Goal: Task Accomplishment & Management: Complete application form

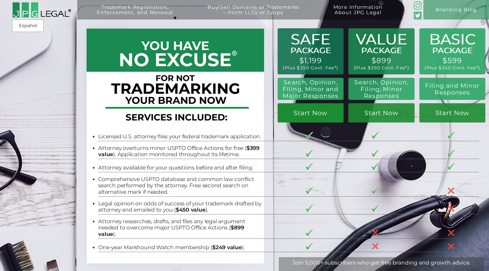
click at [317, 119] on link "Start Now" at bounding box center [310, 112] width 66 height 19
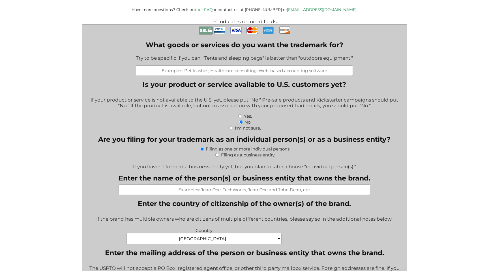
scroll to position [158, 0]
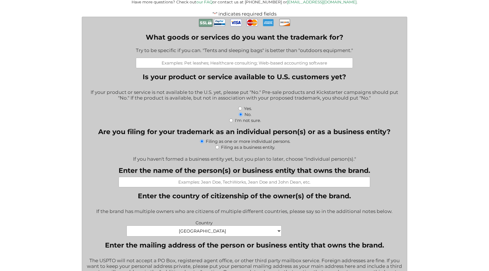
click at [197, 62] on input "What goods or services do you want the trademark for?" at bounding box center [244, 63] width 217 height 10
paste input "Educational services, namely, providing online and in-person courses, workshops…"
click at [195, 63] on input "Educational services, namely, providing online and in-person courses, workshops…" at bounding box center [244, 63] width 217 height 10
type input "Educational services, namely, providing online and in-person courses, workshops…"
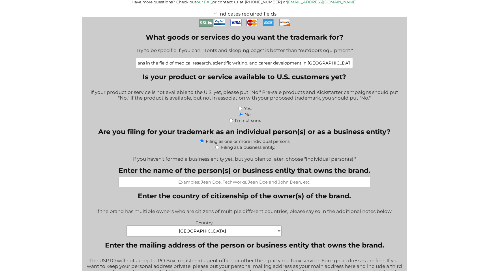
scroll to position [0, 0]
click at [311, 58] on div "Try to be specific if you can. "Tents and sleeping bags" is better than "outdoo…" at bounding box center [244, 51] width 217 height 14
click at [325, 107] on div "Yes." at bounding box center [244, 108] width 317 height 6
click at [236, 149] on label "Filing as a business entity." at bounding box center [248, 147] width 54 height 5
click at [219, 149] on input "Filing as a business entity." at bounding box center [217, 147] width 4 height 4
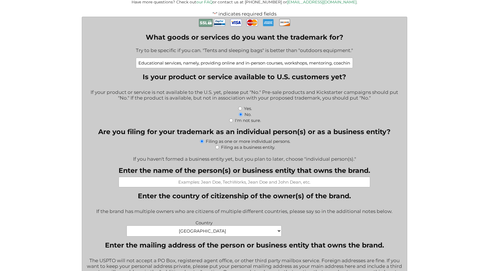
radio input "true"
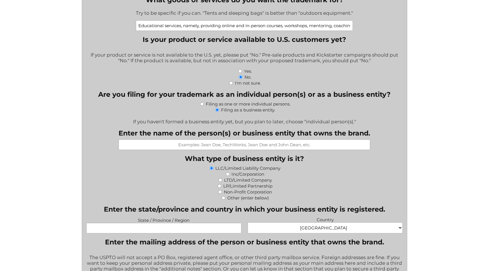
scroll to position [199, 0]
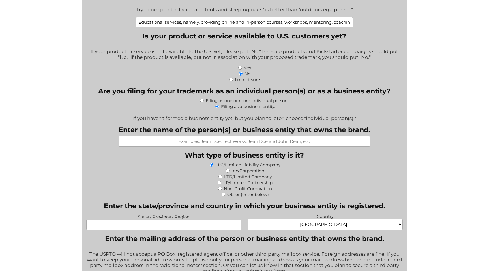
click at [315, 145] on input "Enter the name of the person(s) or business entity that owns the brand." at bounding box center [244, 141] width 251 height 10
type input "MAA EDUCATION"
click at [331, 197] on div "Other (enter below)" at bounding box center [244, 194] width 317 height 6
click at [322, 185] on div "LP/Limited Partnership" at bounding box center [244, 182] width 317 height 6
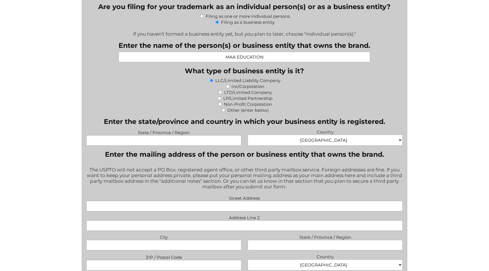
scroll to position [297, 0]
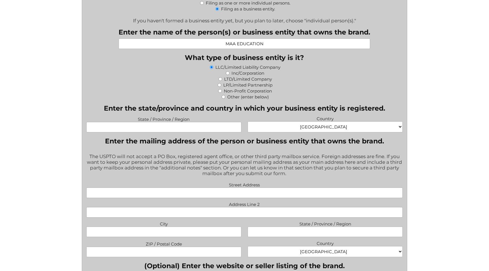
click at [309, 126] on select "Afghanistan Albania Algeria American Samoa Andorra Angola Anguilla Antarctica A…" at bounding box center [325, 126] width 155 height 11
select select "Brazil"
click at [231, 121] on label "State / Province / Region" at bounding box center [163, 118] width 155 height 7
click at [231, 122] on input "State / Province / Region" at bounding box center [163, 127] width 155 height 10
click at [231, 122] on label "State / Province / Region" at bounding box center [163, 118] width 155 height 7
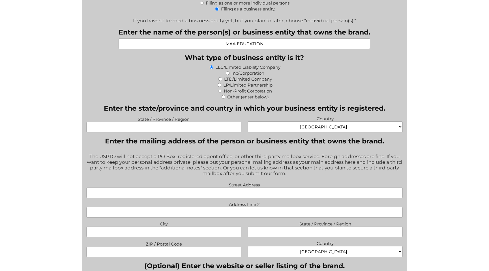
click at [231, 123] on input "State / Province / Region" at bounding box center [163, 127] width 155 height 10
type input "Tocantins"
click at [261, 145] on legend "Enter the mailing address of the person or business entity that owns the brand." at bounding box center [244, 141] width 279 height 8
click at [244, 152] on fieldset "Enter the mailing address of the person or business entity that owns the brand.…" at bounding box center [244, 197] width 317 height 120
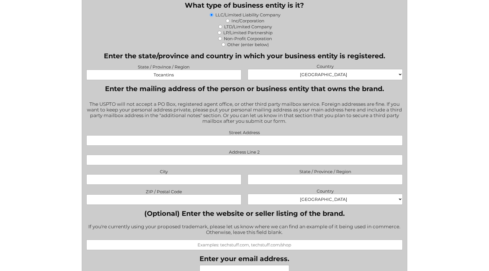
scroll to position [349, 0]
click at [242, 145] on input "Street Address" at bounding box center [244, 140] width 317 height 10
type input "Av Tocantins"
click at [258, 165] on input "Address Line 2" at bounding box center [244, 159] width 317 height 10
type input "Lote 4"
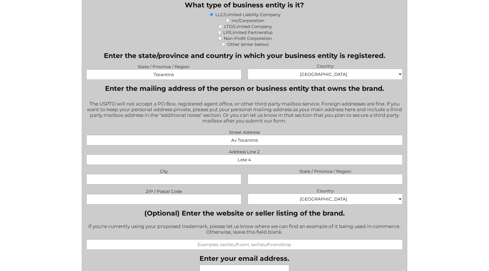
click at [286, 144] on input "Av Tocantins" at bounding box center [244, 140] width 317 height 10
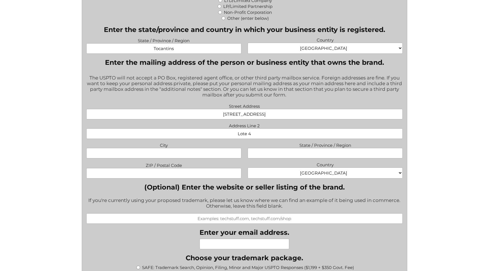
scroll to position [384, 0]
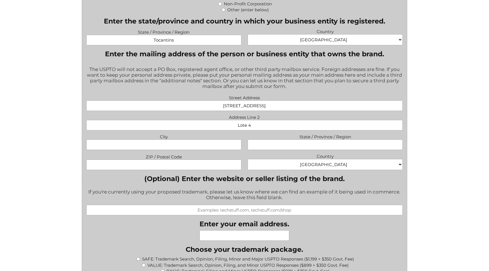
type input "Av Tocantins, Quadra 39"
click at [228, 149] on input "City" at bounding box center [163, 144] width 155 height 10
type input "Mateiros"
click at [334, 145] on input "State / Province / Region" at bounding box center [325, 144] width 155 height 10
type input "Tocantins"
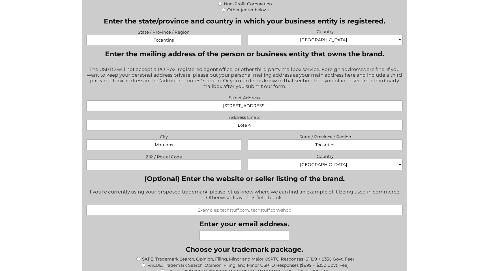
click at [248, 159] on label "Country" at bounding box center [325, 155] width 155 height 7
click at [248, 159] on select "Afghanistan Albania Algeria American Samoa Andorra Angola Anguilla Antarctica A…" at bounding box center [325, 164] width 155 height 11
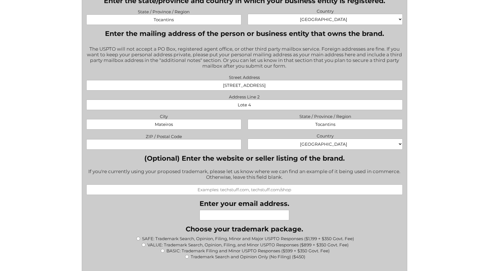
scroll to position [406, 0]
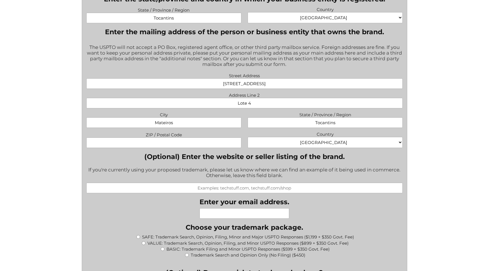
click at [219, 145] on input "ZIP / Postal Code" at bounding box center [163, 142] width 155 height 10
type input "77593-000"
click at [264, 141] on select "Afghanistan Albania Algeria American Samoa Andorra Angola Anguilla Antarctica A…" at bounding box center [325, 142] width 155 height 11
select select "Brazil"
click at [326, 175] on div "If you're currently using your proposed trademark, please let us know where we …" at bounding box center [244, 173] width 317 height 20
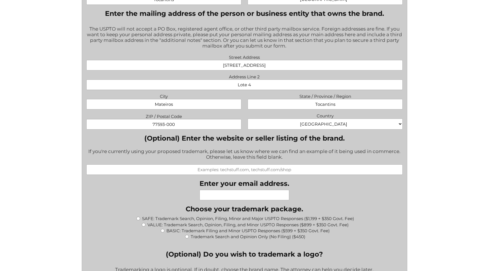
scroll to position [444, 0]
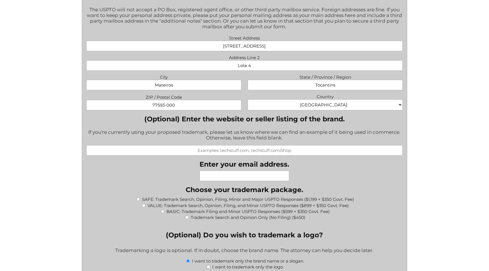
click at [285, 156] on input "(Optional) Enter the website or seller listing of the brand." at bounding box center [244, 150] width 317 height 10
paste input "metaanalysis.academy"
type input "metaanalysis.academy"
click at [316, 167] on div "What goods or services do you want the trademark for? Try to be specific if you…" at bounding box center [244, 203] width 317 height 943
click at [407, 164] on form "What goods or services do you want the trademark for? Try to be specific if you…" at bounding box center [245, 215] width 326 height 967
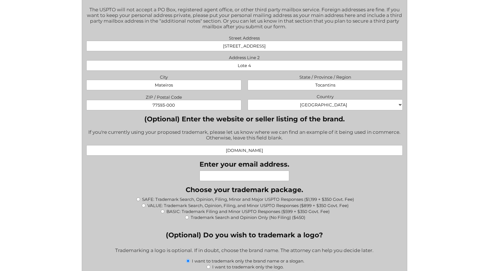
click at [282, 180] on input "Enter your email address." at bounding box center [244, 176] width 90 height 10
click at [334, 178] on div "What goods or services do you want the trademark for? Try to be specific if you…" at bounding box center [244, 203] width 317 height 943
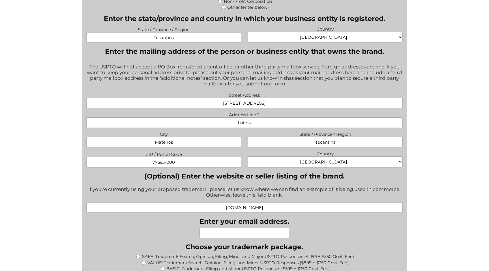
scroll to position [390, 0]
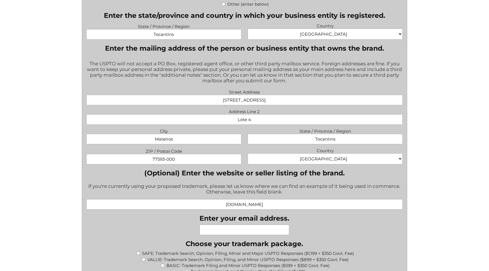
click at [226, 228] on input "Enter your email address." at bounding box center [244, 230] width 90 height 10
paste input "rhandersoncardoso@metaanalysis.academy"
type input "rhandersoncardoso@metaanalysis.academy"
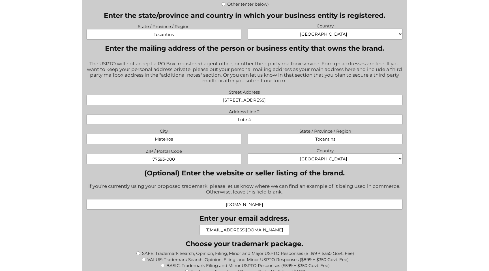
click at [317, 226] on div "What goods or services do you want the trademark for? Try to be specific if you…" at bounding box center [244, 257] width 317 height 943
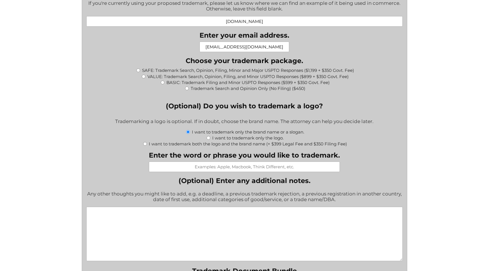
scroll to position [573, 0]
click at [360, 145] on div "I want to trademark both the logo and the brand name (+ $399 Legal Fee and $350…" at bounding box center [244, 143] width 317 height 6
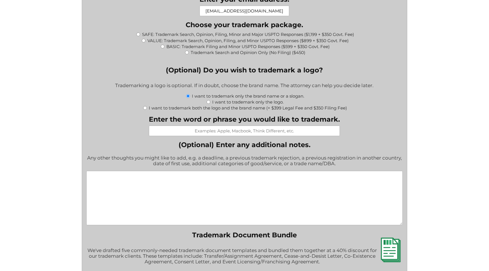
scroll to position [608, 0]
click at [223, 104] on label "I want to trademark only the logo." at bounding box center [247, 102] width 71 height 5
click at [210, 104] on input "I want to trademark only the logo." at bounding box center [208, 103] width 4 height 4
radio input "true"
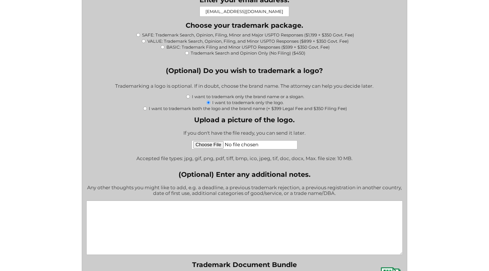
click at [210, 111] on label "I want to trademark both the logo and the brand name (+ $399 Legal Fee and $350…" at bounding box center [248, 108] width 198 height 5
click at [147, 110] on input "I want to trademark both the logo and the brand name (+ $399 Legal Fee and $350…" at bounding box center [145, 109] width 4 height 4
radio input "true"
type input "$749.00"
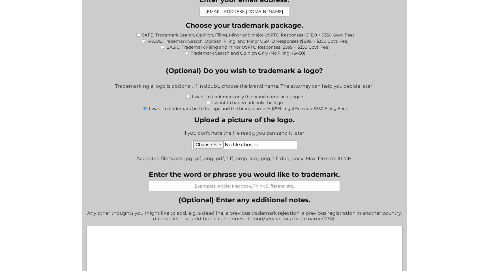
click at [219, 191] on input "Enter the word or phrase you would like to trademark." at bounding box center [244, 186] width 191 height 10
type input "Meta-Analysis Academy"
click at [354, 147] on div "What goods or services do you want the trademark for? Try to be specific if you…" at bounding box center [244, 66] width 317 height 998
click at [219, 149] on input "Upload a picture of the logo." at bounding box center [245, 144] width 106 height 9
type input "C:\fakepath\Logo Meta-Analysis Horizontal (1).pdf"
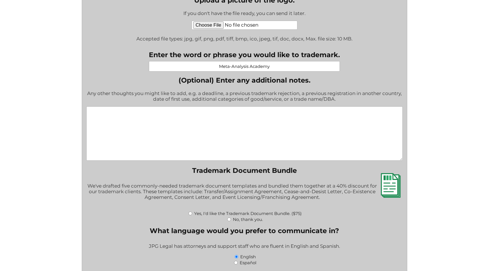
scroll to position [728, 0]
click at [261, 215] on div "Yes, I'd like the Trademark Document Bundle. ($75)" at bounding box center [244, 213] width 317 height 6
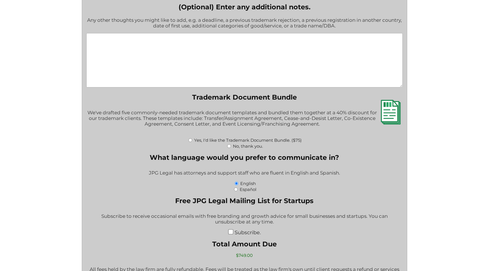
scroll to position [851, 0]
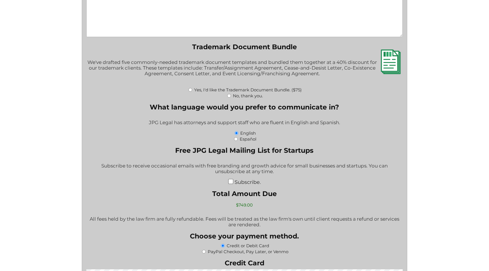
click at [243, 98] on label "No, thank you." at bounding box center [248, 95] width 30 height 5
click at [231, 98] on input "No, thank you." at bounding box center [229, 96] width 4 height 4
radio input "true"
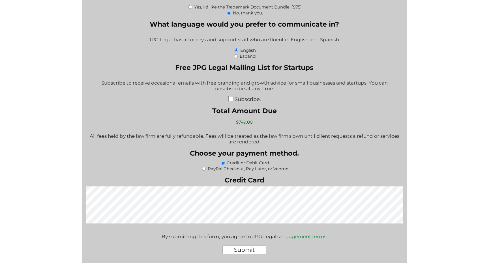
scroll to position [941, 0]
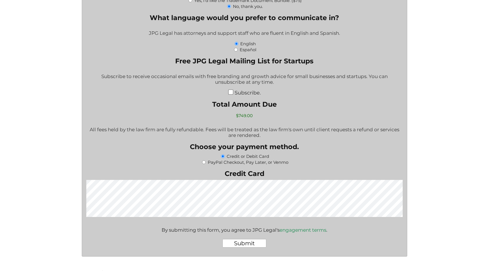
click at [274, 165] on label "PayPal Checkout, Pay Later, or Venmo" at bounding box center [248, 162] width 81 height 5
click at [206, 164] on input "PayPal Checkout, Pay Later, or Venmo" at bounding box center [204, 162] width 4 height 4
radio input "true"
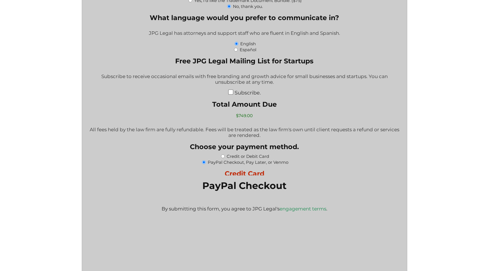
scroll to position [0, 0]
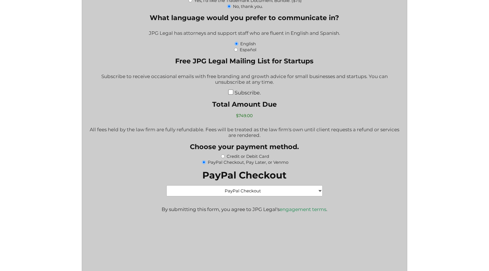
click at [264, 159] on label "Credit or Debit Card" at bounding box center [248, 156] width 42 height 5
click at [225, 158] on input "Credit or Debit Card" at bounding box center [223, 156] width 4 height 4
radio input "true"
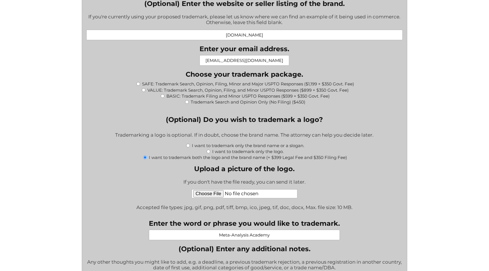
scroll to position [557, 0]
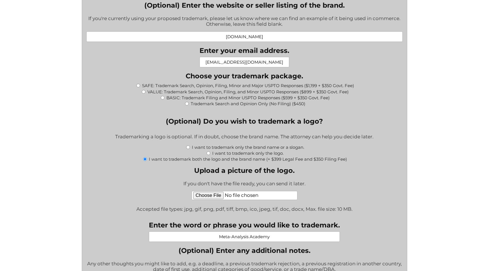
click at [140, 88] on div "SAFE: Trademark Search, Opinion, Filing, Minor and Major USPTO Responses ($1,19…" at bounding box center [244, 85] width 317 height 6
click at [137, 87] on input "SAFE: Trademark Search, Opinion, Filing, Minor and Major USPTO Responses ($1,19…" at bounding box center [138, 86] width 4 height 4
radio input "true"
type input "$2,298.00"
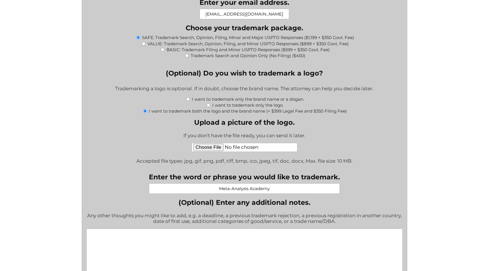
scroll to position [553, 0]
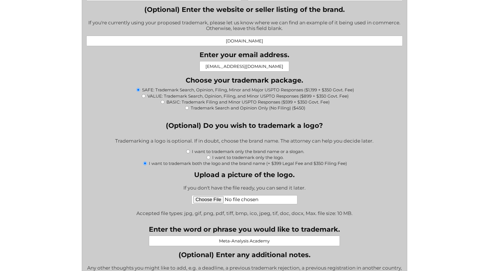
click at [150, 96] on label "VALUE: Trademark Search, Opinion, Filing, and Minor USPTO Responses ($899 + $35…" at bounding box center [247, 95] width 201 height 5
click at [145, 96] on input "VALUE: Trademark Search, Opinion, Filing, and Minor USPTO Responses ($899 + $35…" at bounding box center [144, 96] width 4 height 4
radio input "true"
type input "$1,998.00"
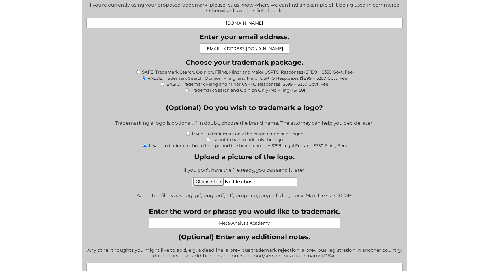
scroll to position [571, 0]
click at [149, 74] on label "SAFE: Trademark Search, Opinion, Filing, Minor and Major USPTO Responses ($1,19…" at bounding box center [248, 71] width 212 height 5
click at [140, 73] on input "SAFE: Trademark Search, Opinion, Filing, Minor and Major USPTO Responses ($1,19…" at bounding box center [138, 72] width 4 height 4
radio input "true"
type input "$2,298.00"
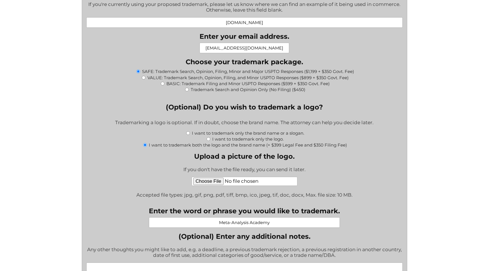
click at [150, 98] on div at bounding box center [244, 97] width 317 height 4
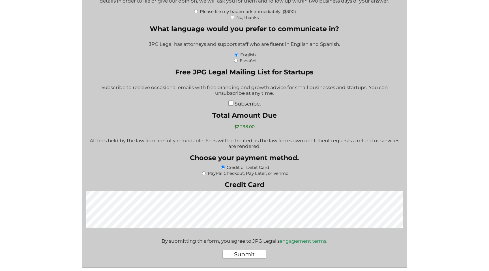
scroll to position [981, 0]
